Goal: Task Accomplishment & Management: Use online tool/utility

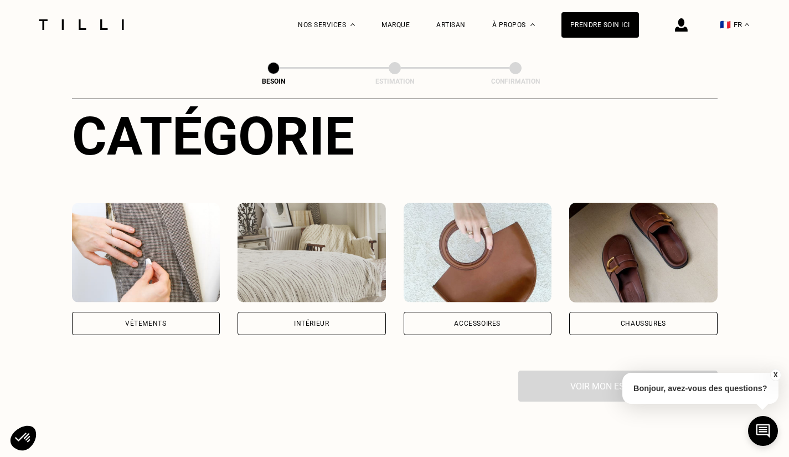
scroll to position [138, 0]
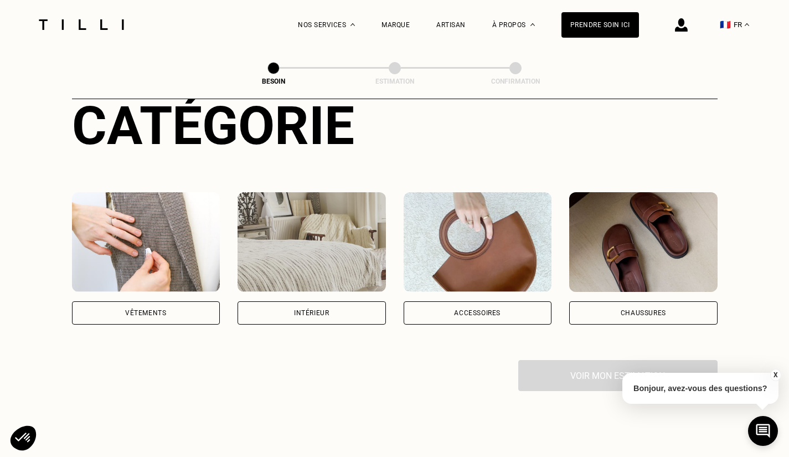
click at [164, 229] on img at bounding box center [146, 242] width 148 height 100
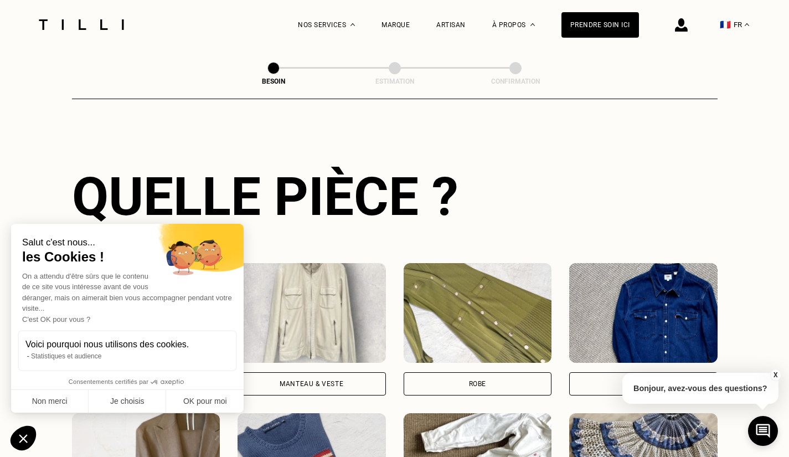
scroll to position [370, 0]
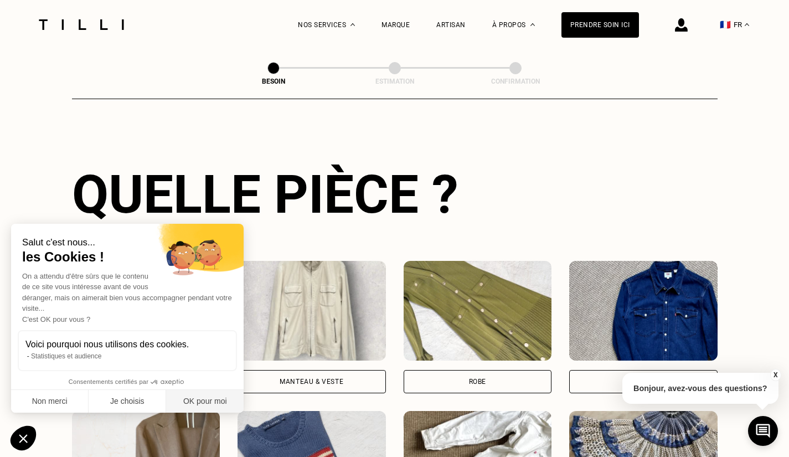
click at [202, 400] on button "OK pour moi" at bounding box center [205, 401] width 78 height 23
checkbox input "true"
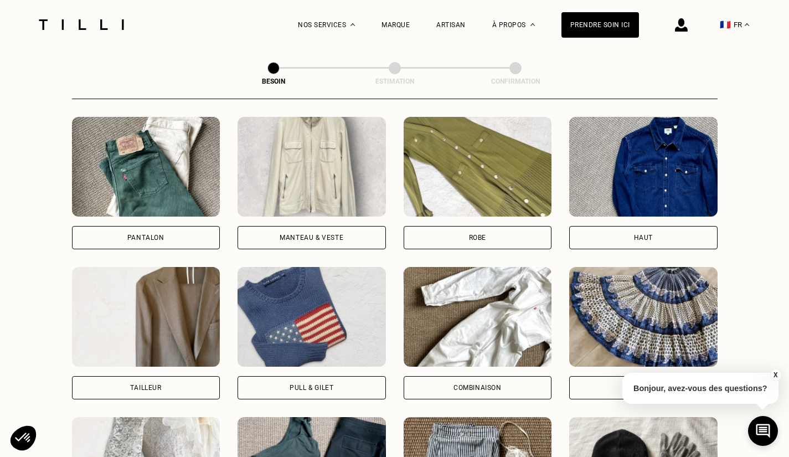
scroll to position [511, 0]
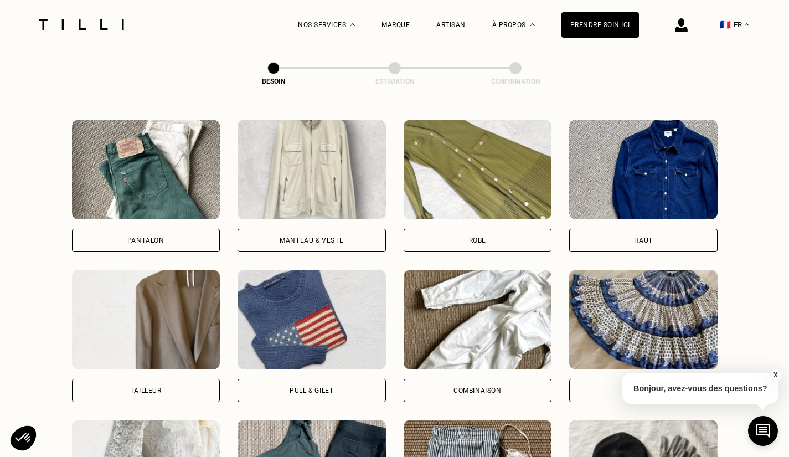
click at [181, 177] on img at bounding box center [146, 170] width 148 height 100
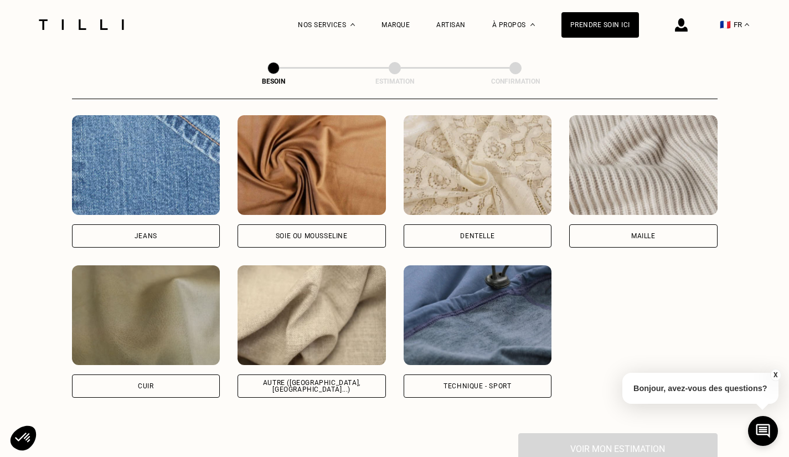
scroll to position [1185, 0]
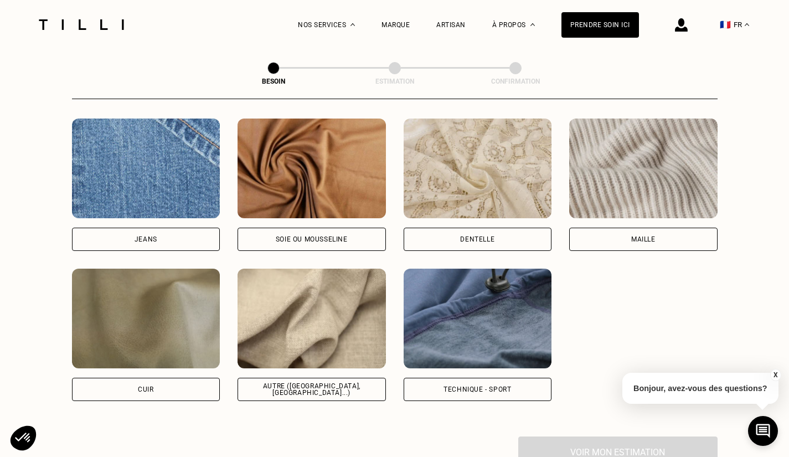
click at [316, 317] on img at bounding box center [312, 319] width 148 height 100
select select "FR"
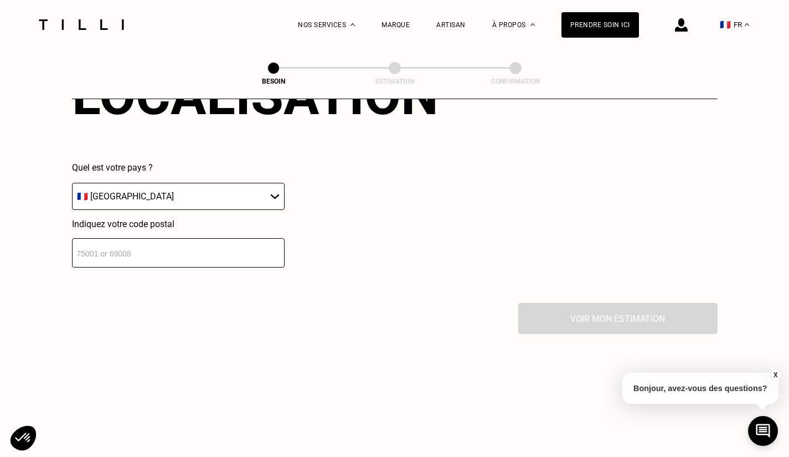
scroll to position [1596, 0]
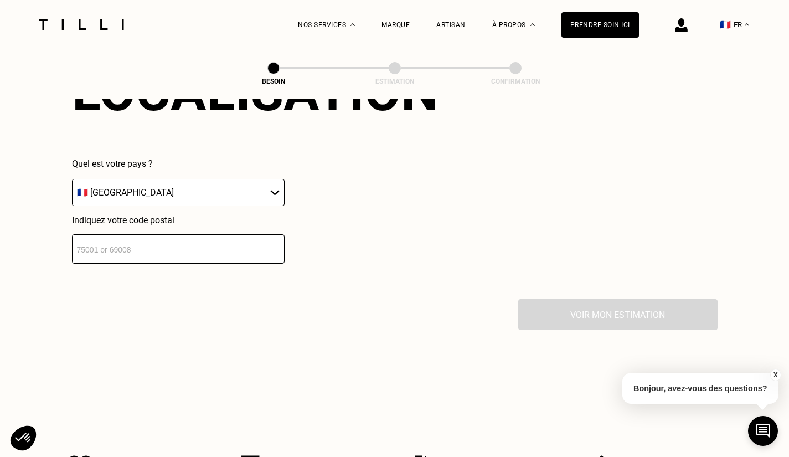
click at [248, 248] on input "number" at bounding box center [178, 248] width 213 height 29
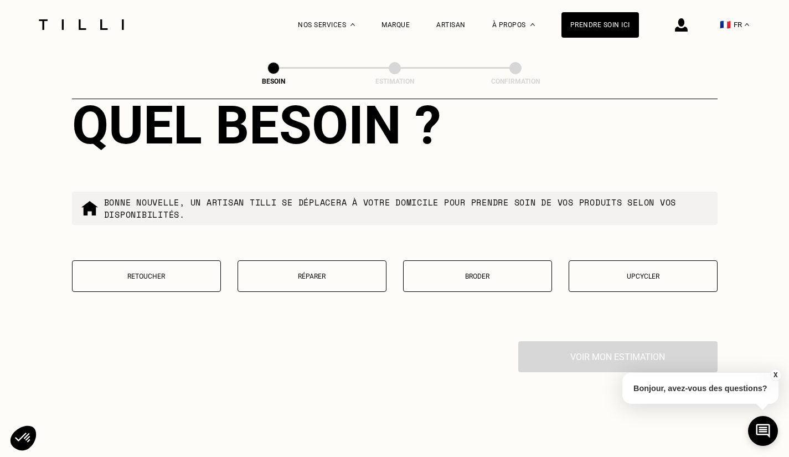
scroll to position [1845, 0]
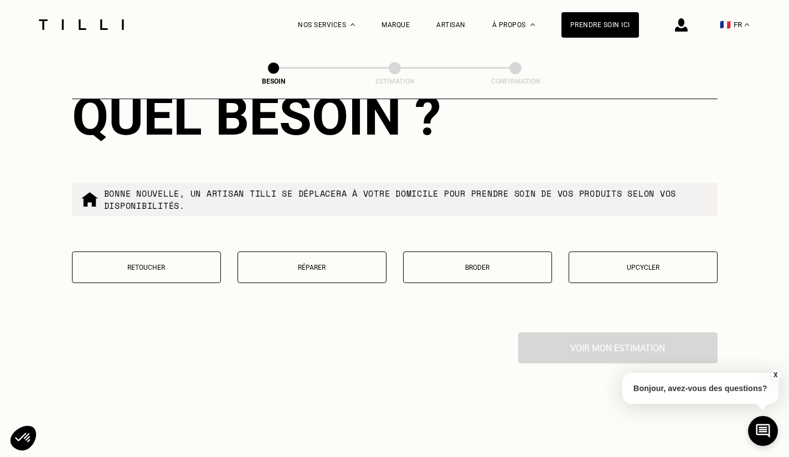
type input "75017"
click at [343, 265] on p "Réparer" at bounding box center [312, 268] width 137 height 8
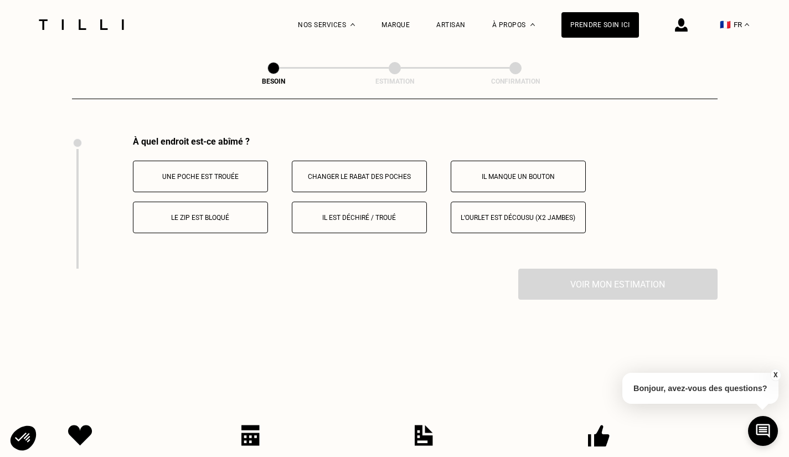
scroll to position [2050, 0]
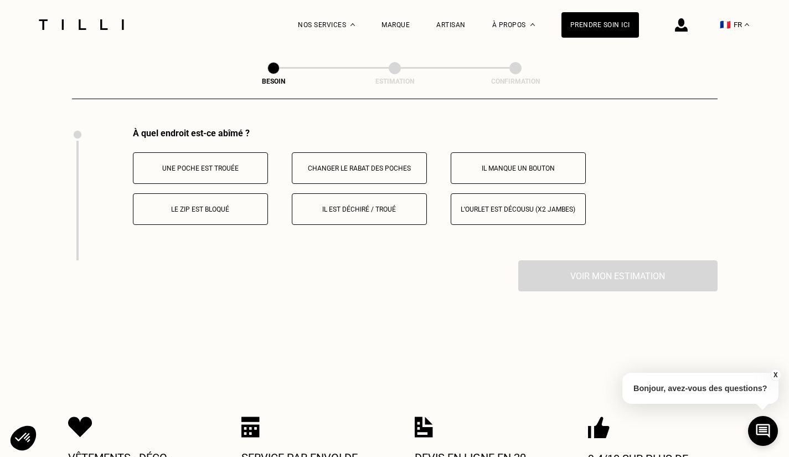
click at [347, 205] on p "Il est déchiré / troué" at bounding box center [359, 209] width 123 height 8
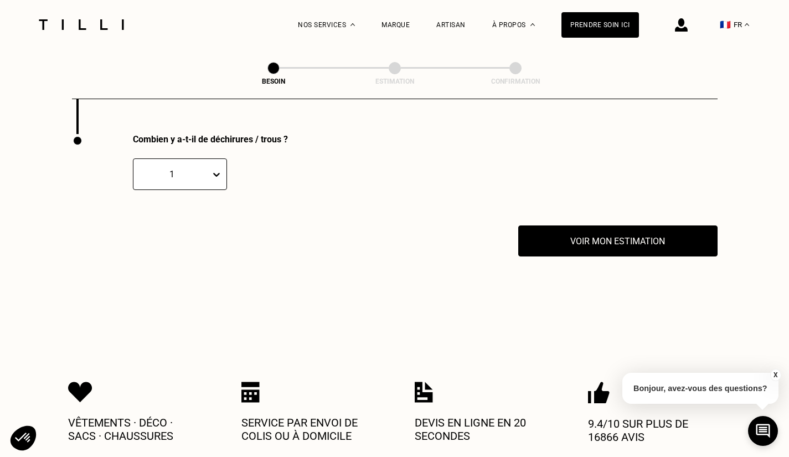
scroll to position [2182, 0]
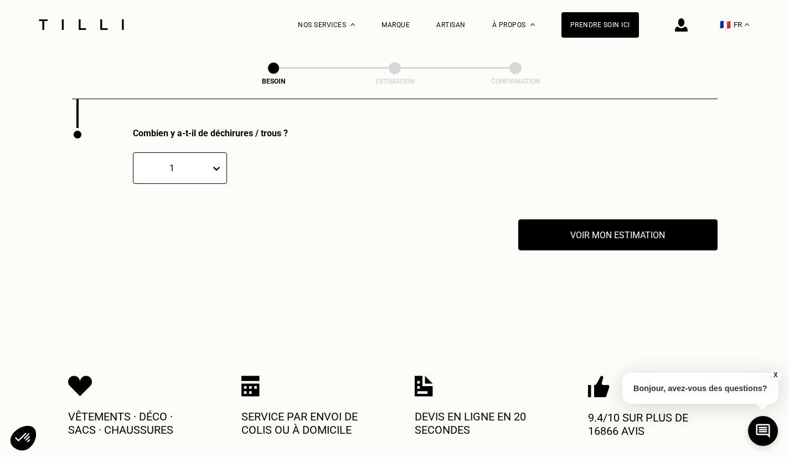
click at [562, 223] on button "Voir mon estimation" at bounding box center [617, 234] width 199 height 31
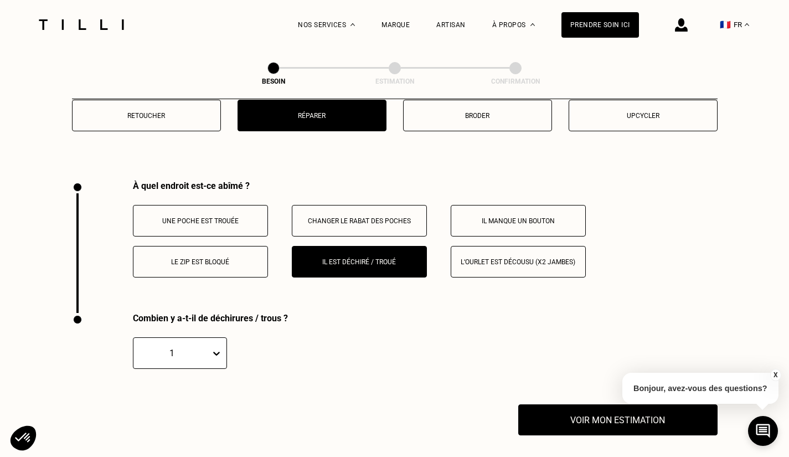
scroll to position [1998, 0]
